Goal: Task Accomplishment & Management: Manage account settings

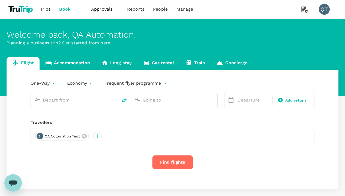
type input "economy-premium-economy"
type input "Singapore Changi (SIN)"
type input "Hong Kong Intl (HKG)"
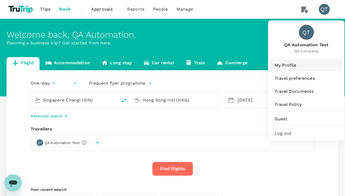
click at [306, 65] on span "My Profile" at bounding box center [306, 65] width 63 height 7
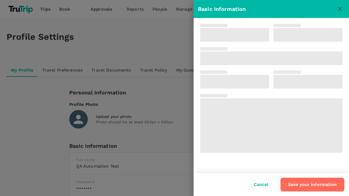
type input "QA Automation"
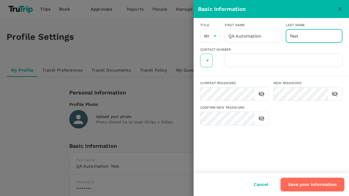
type input "Test"
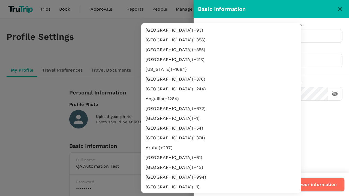
type input "62"
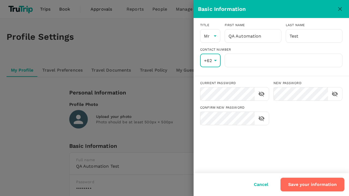
type input "8888888888"
click at [283, 61] on input "8888888888" at bounding box center [284, 61] width 118 height 14
click at [313, 185] on button "Save your information" at bounding box center [312, 185] width 64 height 14
